Goal: Transaction & Acquisition: Purchase product/service

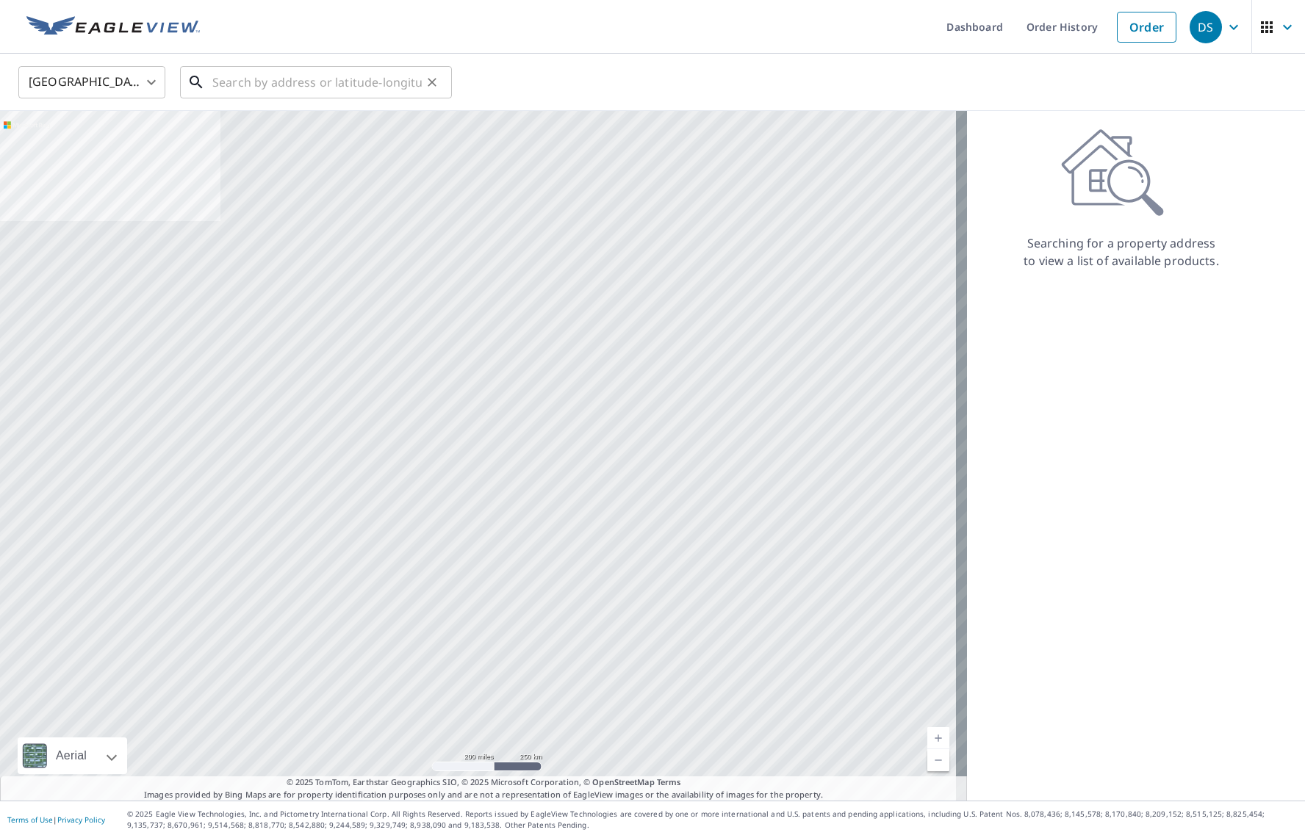
click at [273, 90] on input "text" at bounding box center [316, 82] width 209 height 41
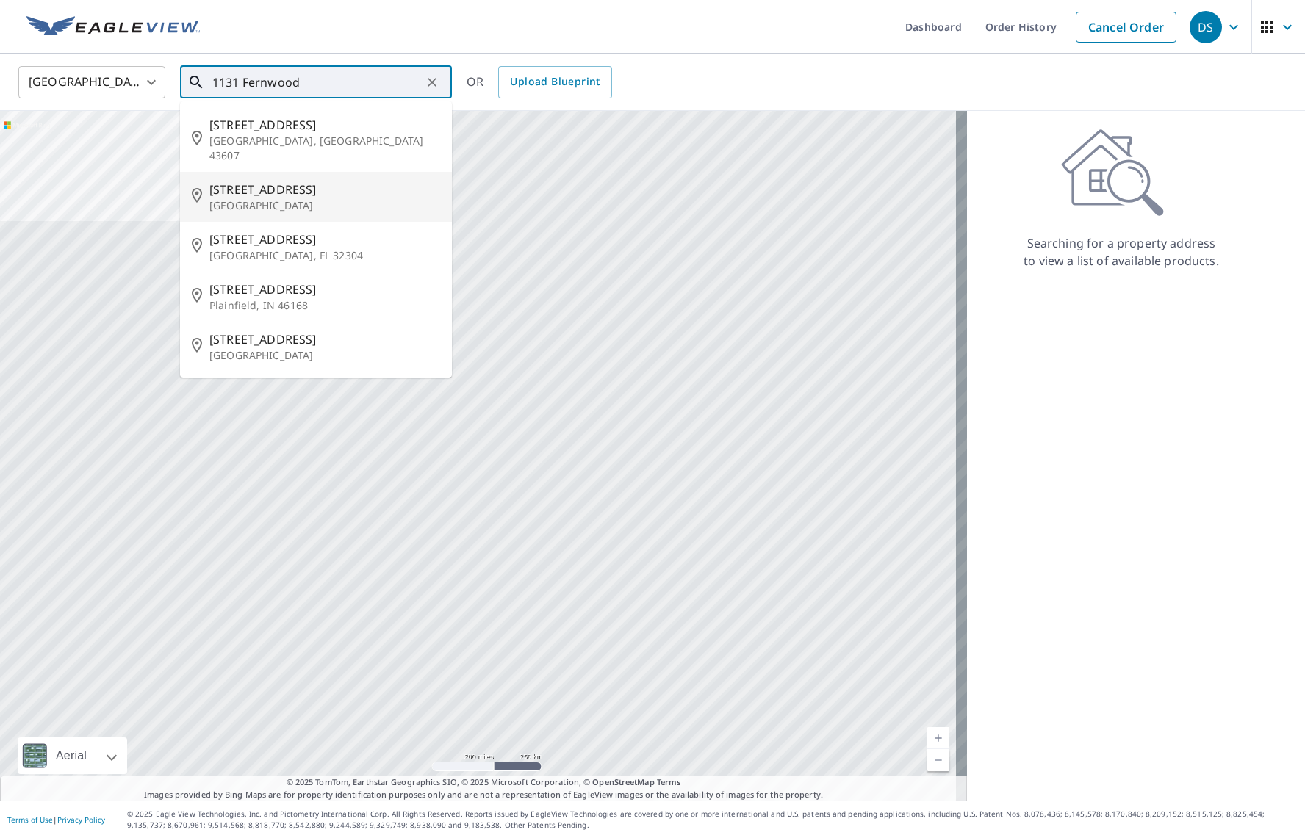
click at [355, 199] on li "[STREET_ADDRESS][PERSON_NAME]" at bounding box center [316, 197] width 272 height 50
type input "[STREET_ADDRESS][PERSON_NAME]"
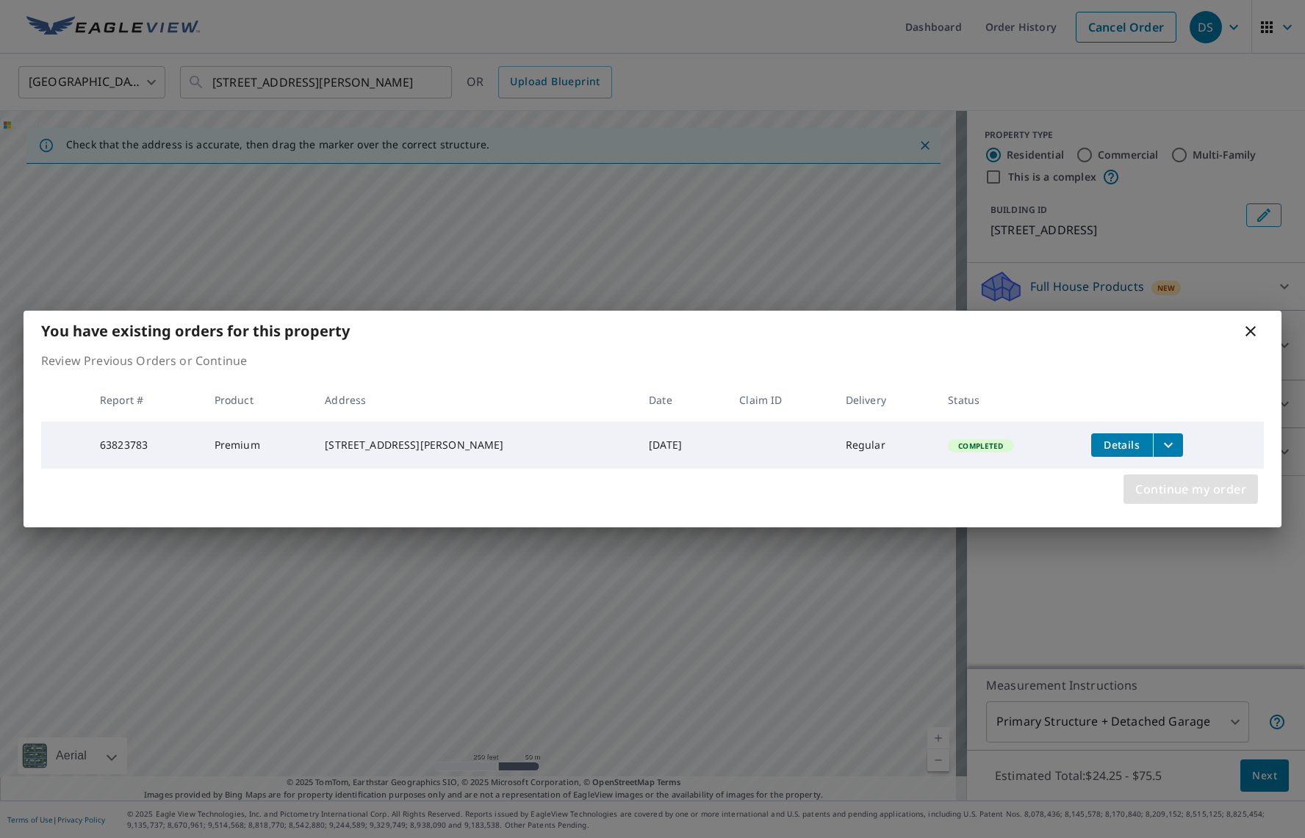
click at [1212, 489] on span "Continue my order" at bounding box center [1190, 489] width 111 height 21
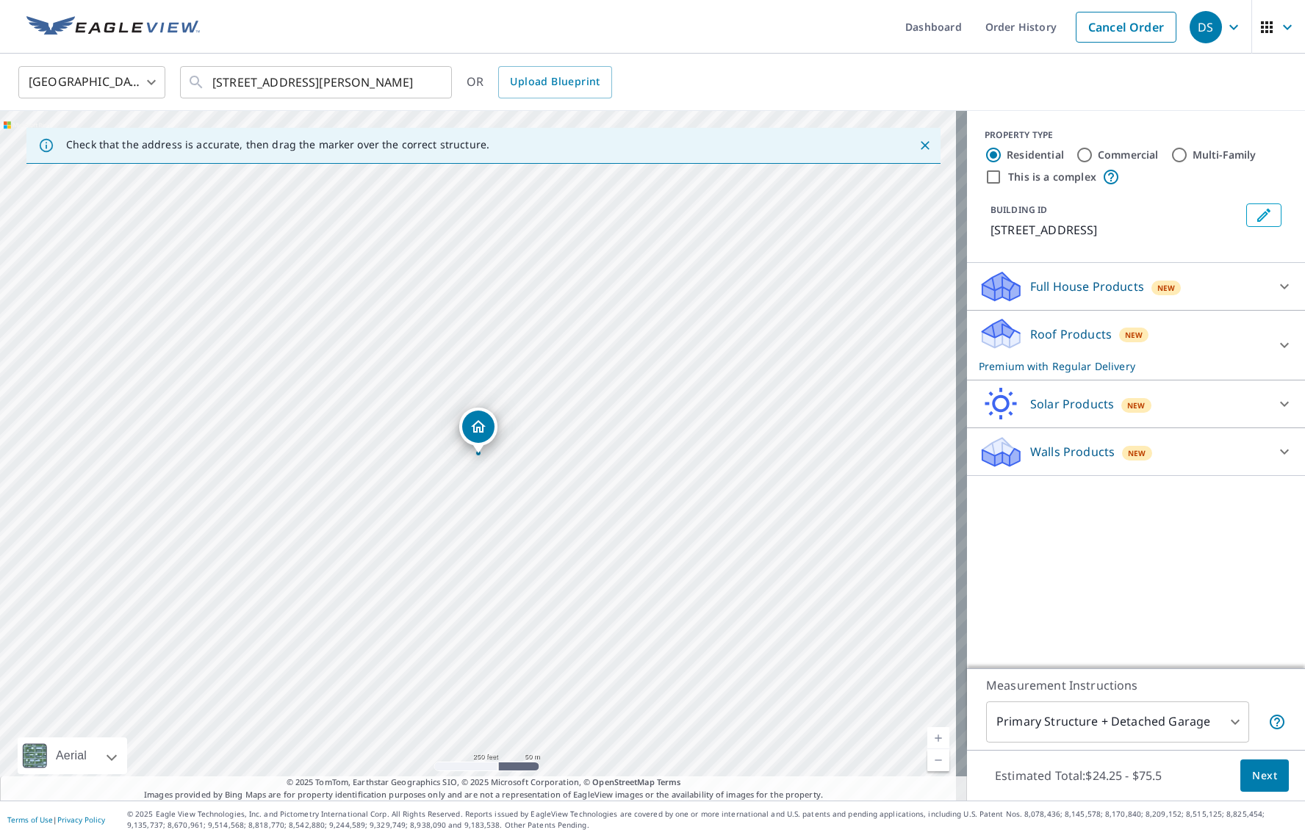
click at [1246, 213] on button "Edit building 1" at bounding box center [1263, 216] width 35 height 24
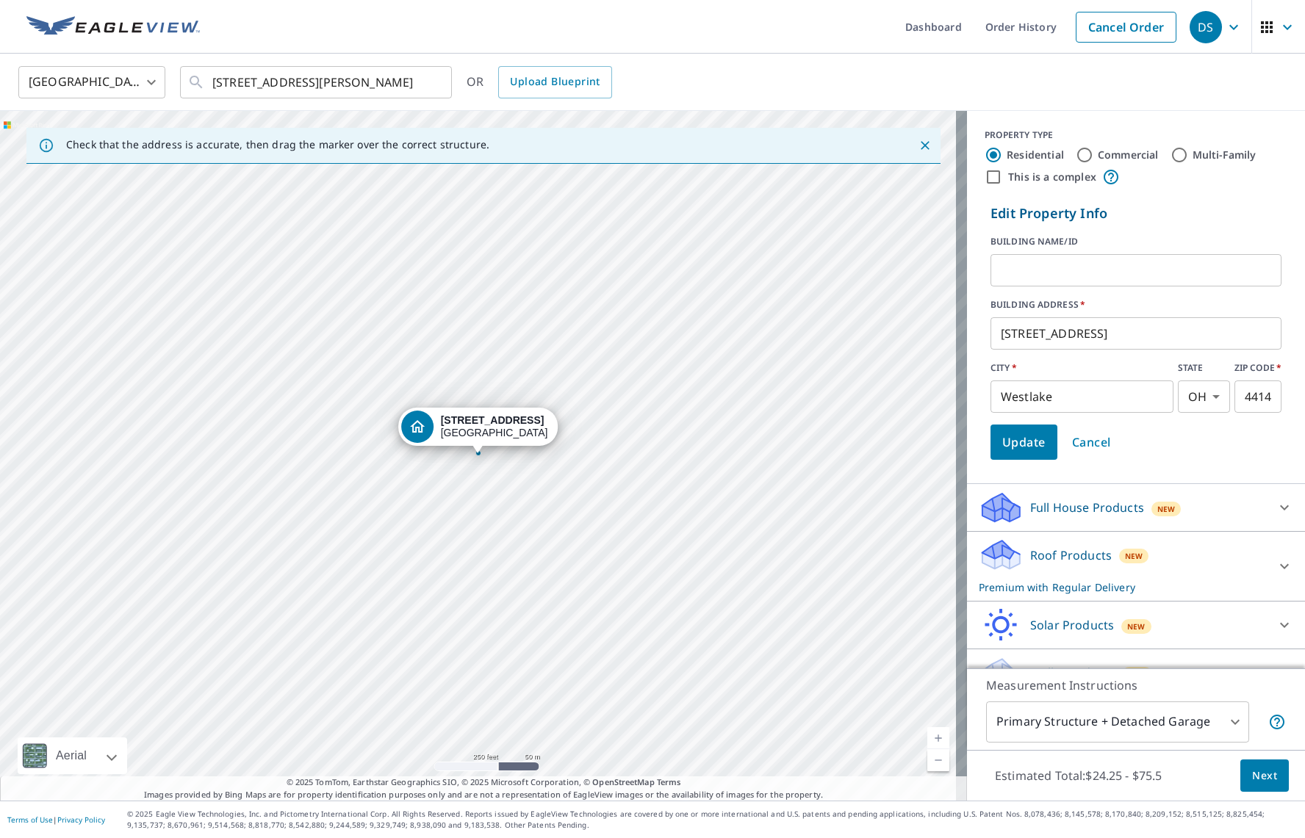
click at [1004, 284] on input "text" at bounding box center [1135, 270] width 291 height 41
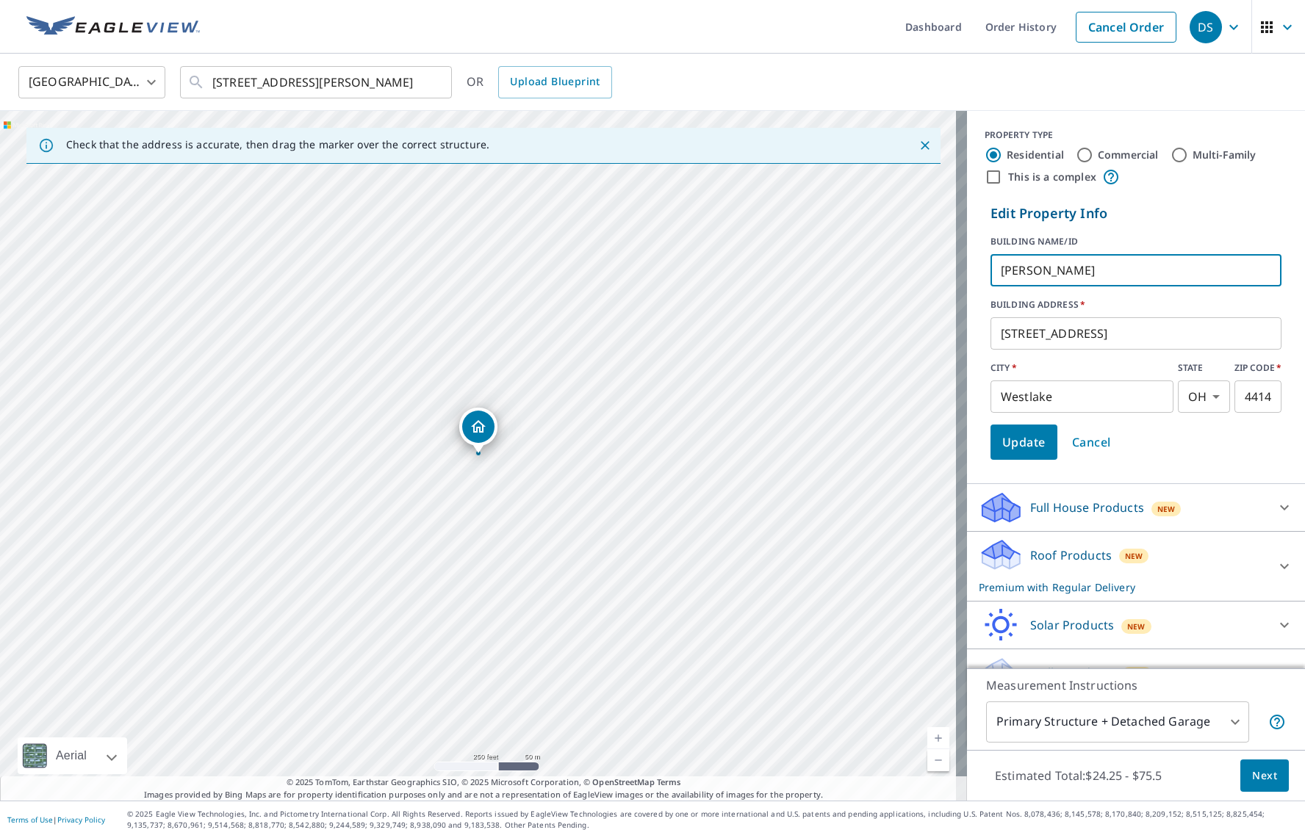
type input "[PERSON_NAME]"
click at [1023, 444] on span "Update" at bounding box center [1023, 442] width 43 height 21
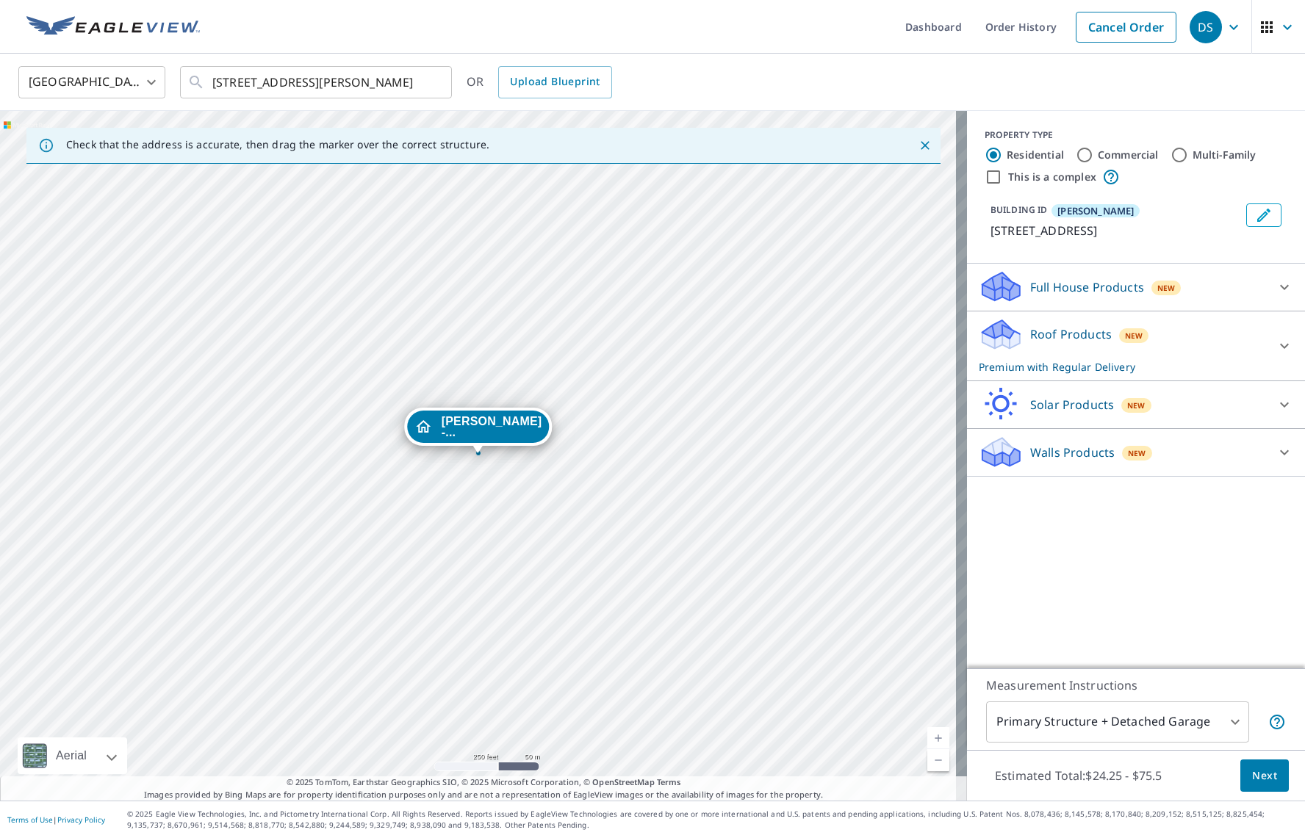
click at [1145, 740] on body "DS DS Dashboard Order History Cancel Order DS [GEOGRAPHIC_DATA] [GEOGRAPHIC_DAT…" at bounding box center [652, 419] width 1305 height 838
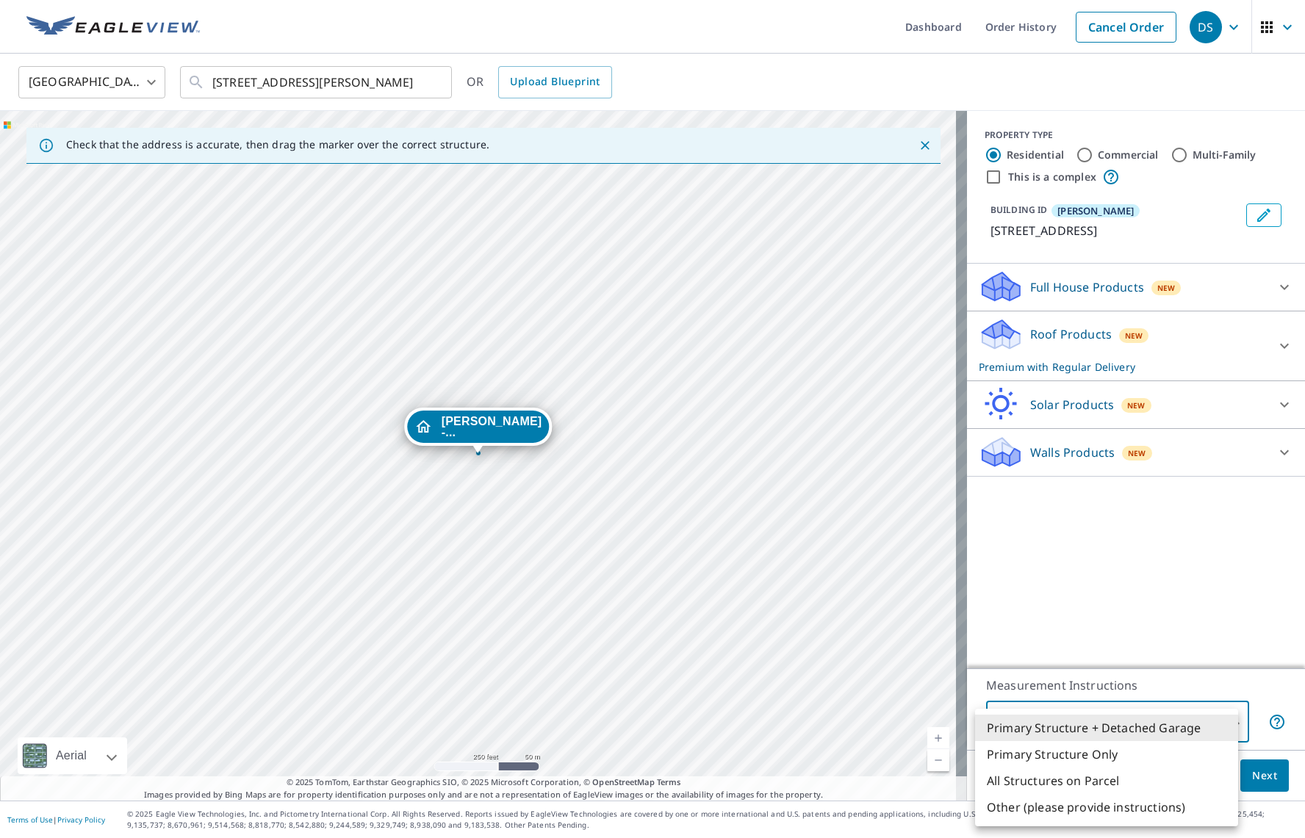
click at [1167, 577] on div at bounding box center [652, 419] width 1305 height 838
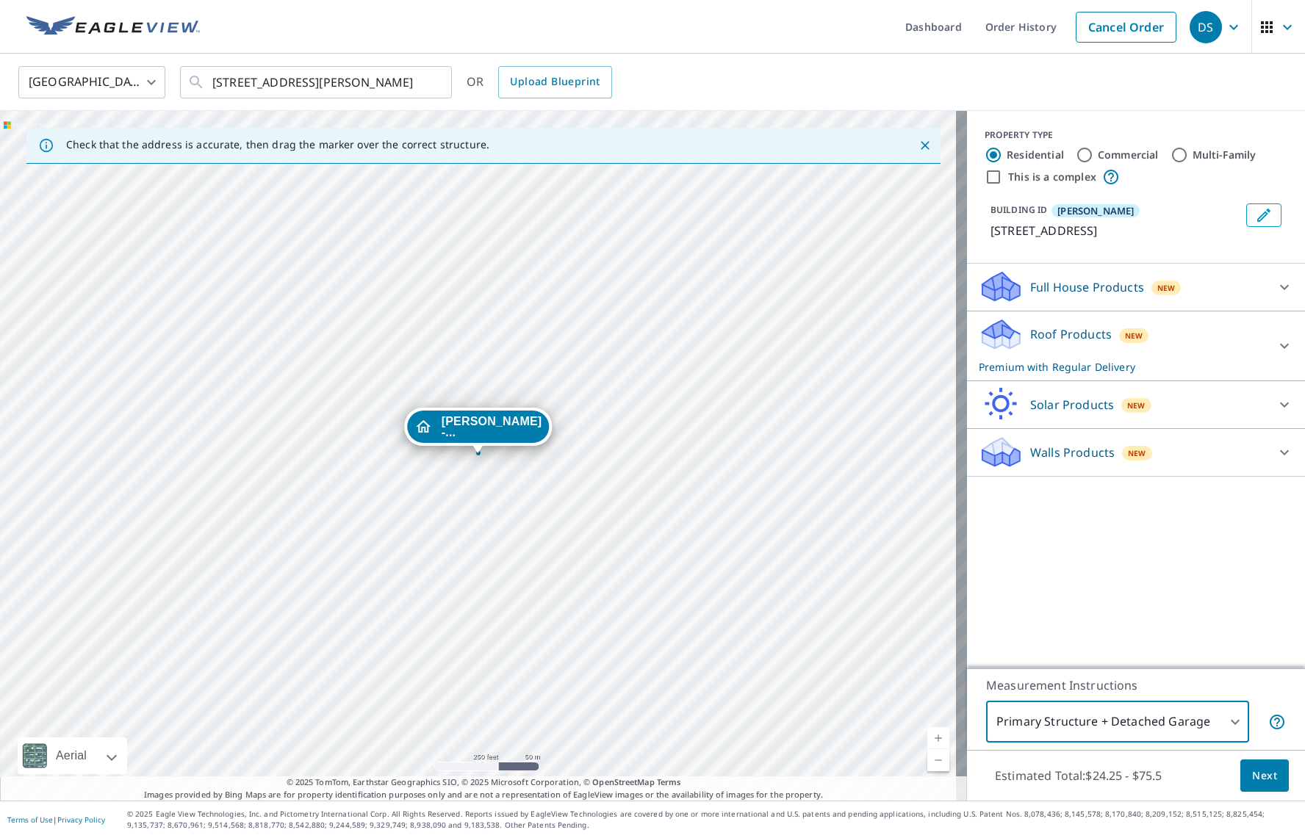
click at [1173, 724] on body "DS DS Dashboard Order History Cancel Order DS [GEOGRAPHIC_DATA] [GEOGRAPHIC_DAT…" at bounding box center [652, 419] width 1305 height 838
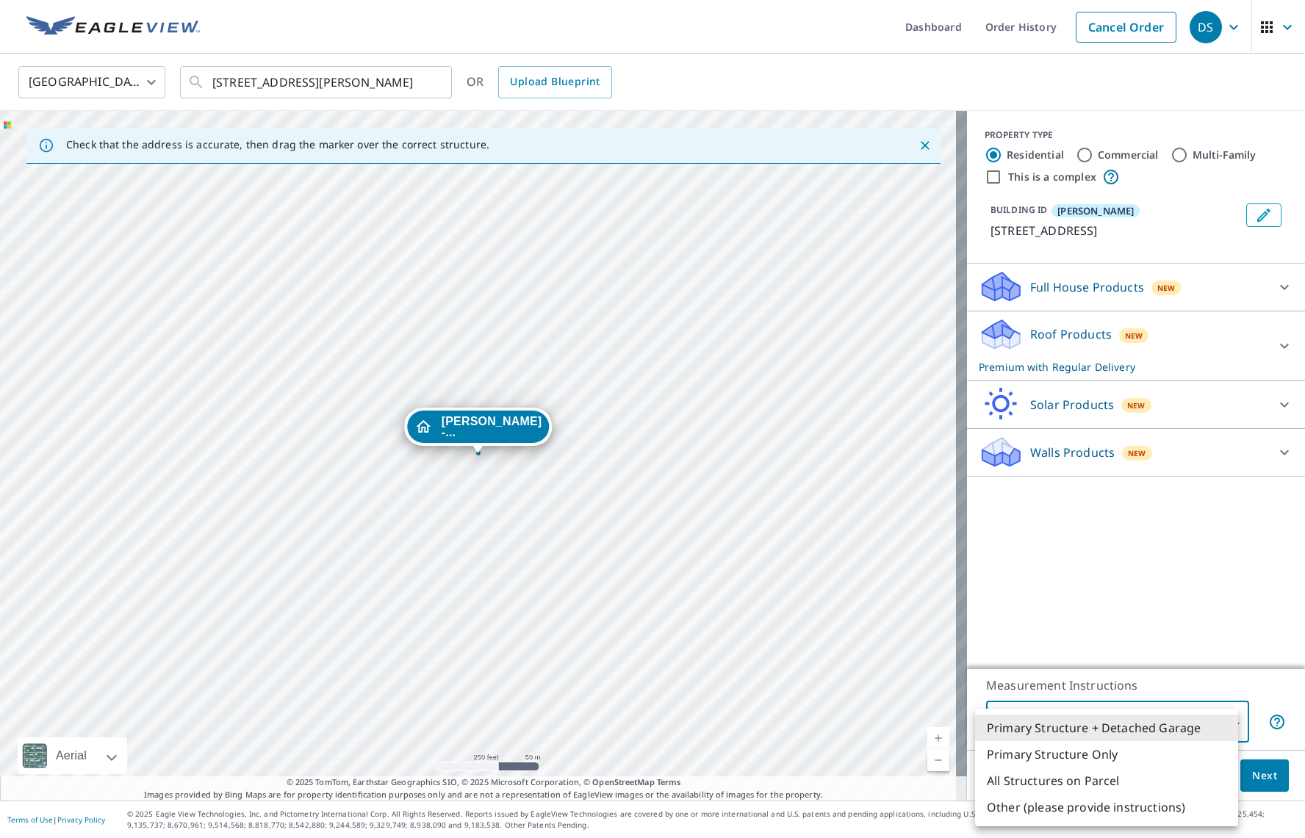
click at [1115, 755] on li "Primary Structure Only" at bounding box center [1106, 754] width 263 height 26
type input "2"
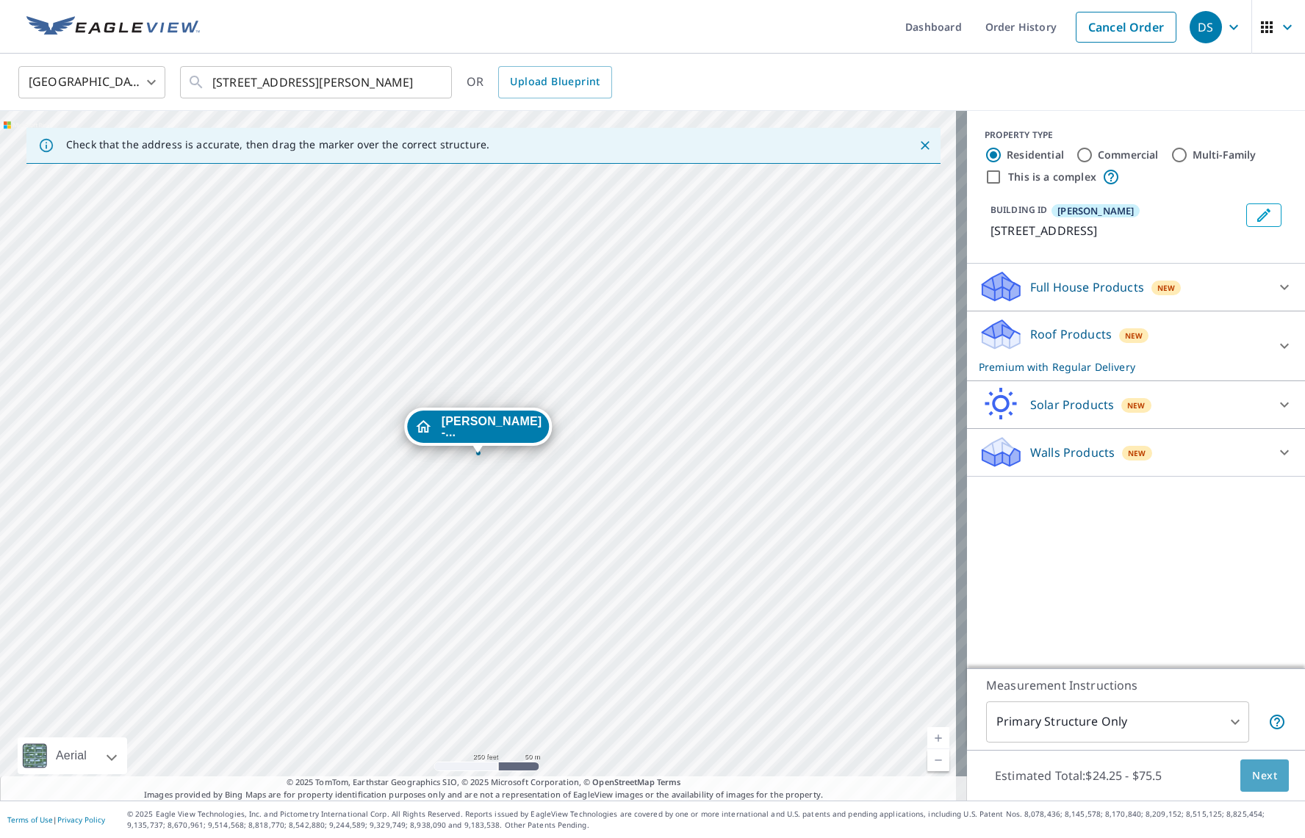
click at [1273, 787] on button "Next" at bounding box center [1264, 776] width 48 height 33
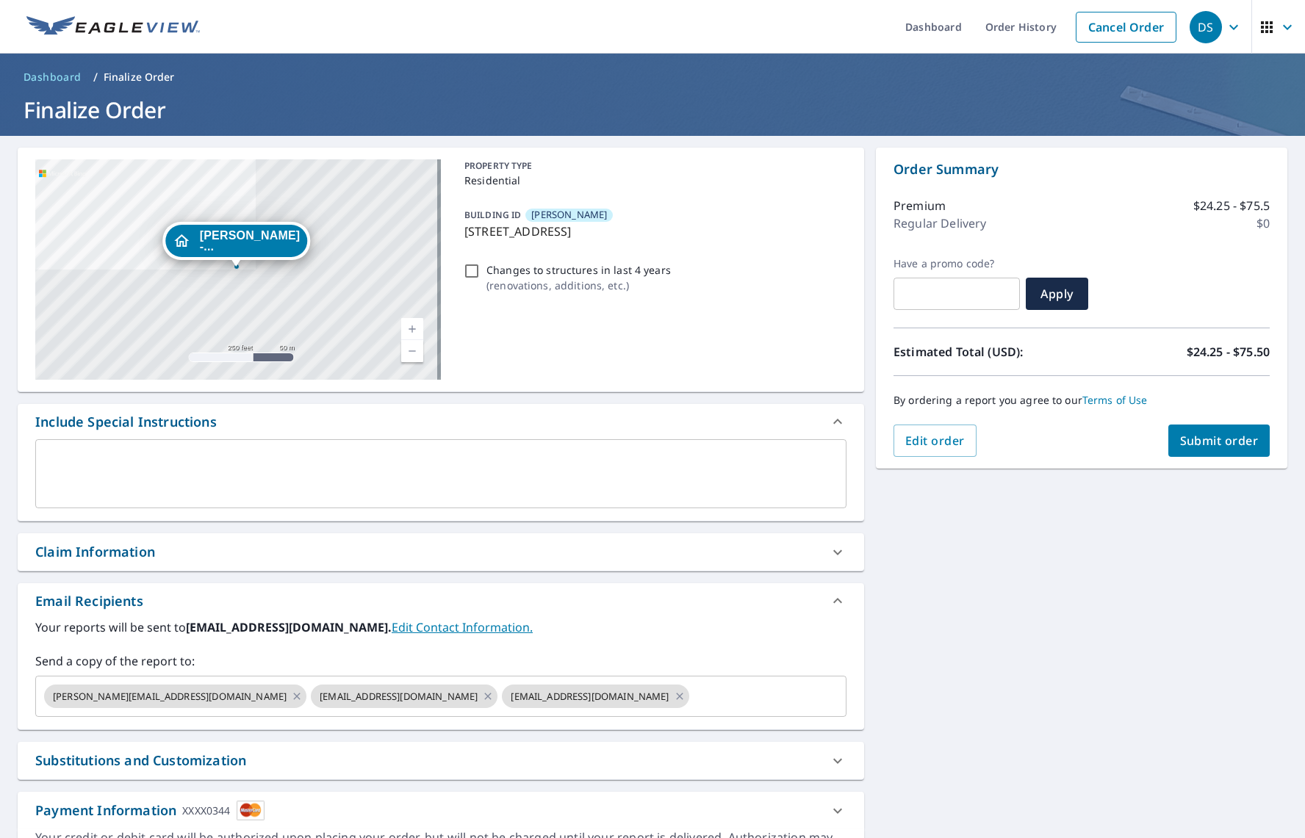
click at [1201, 446] on span "Submit order" at bounding box center [1219, 441] width 79 height 16
